Goal: Information Seeking & Learning: Learn about a topic

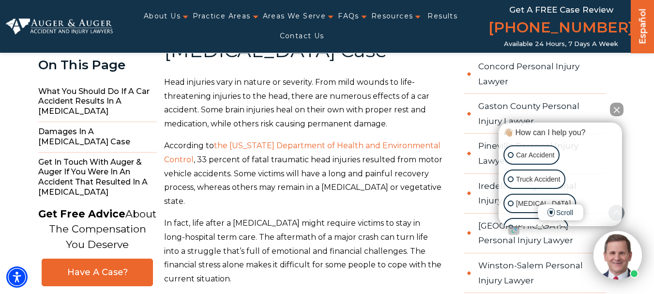
scroll to position [1792, 0]
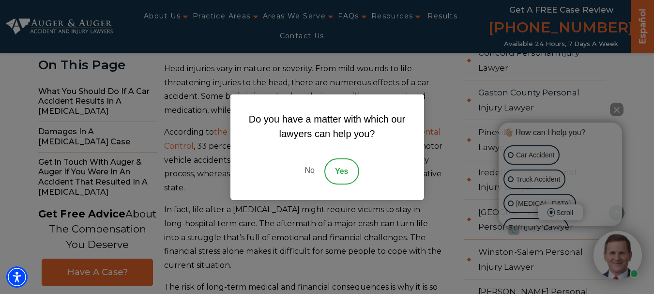
click at [310, 170] on link "No" at bounding box center [309, 171] width 29 height 26
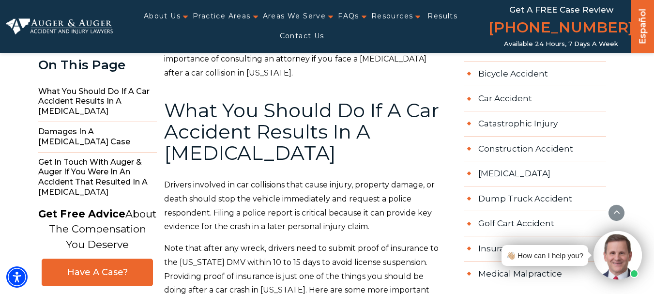
scroll to position [484, 0]
